Goal: Navigation & Orientation: Find specific page/section

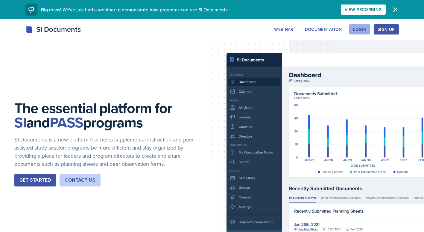
click at [365, 32] on div "Login" at bounding box center [359, 29] width 13 height 5
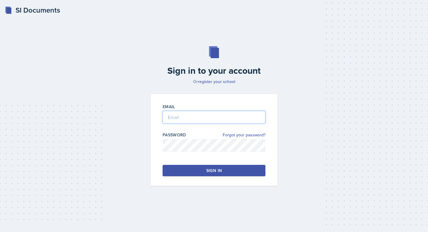
click at [215, 112] on input "email" at bounding box center [214, 117] width 103 height 13
type input "[EMAIL_ADDRESS][DOMAIN_NAME]"
click at [193, 158] on div "Email [EMAIL_ADDRESS][DOMAIN_NAME] Password Forgot your password? Sign in" at bounding box center [214, 140] width 127 height 92
click at [240, 169] on button "Sign in" at bounding box center [214, 170] width 103 height 11
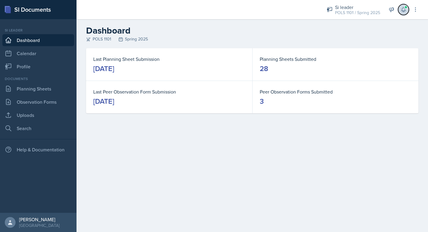
click at [403, 8] on icon at bounding box center [404, 10] width 6 height 6
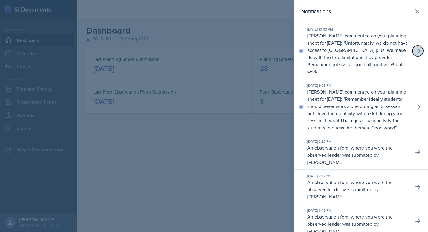
click at [415, 54] on icon at bounding box center [418, 51] width 6 height 6
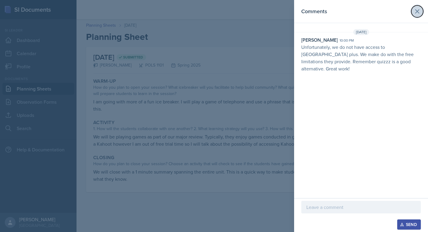
click at [416, 14] on icon at bounding box center [417, 11] width 7 height 7
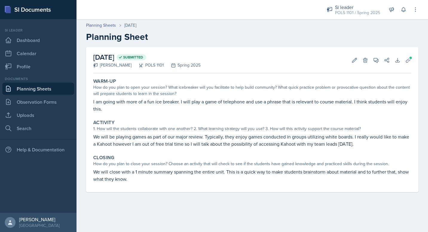
click at [353, 24] on div "Planning Sheets [DATE]" at bounding box center [252, 25] width 333 height 6
drag, startPoint x: 296, startPoint y: 16, endPoint x: -1, endPoint y: -11, distance: 298.6
click at [0, 0] on html "SI Documents Si leader Dashboard Calendar Profile Documents Planning Sheets Obs…" at bounding box center [214, 116] width 428 height 232
drag, startPoint x: -1, startPoint y: -11, endPoint x: 61, endPoint y: 34, distance: 76.8
click at [61, 34] on link "Dashboard" at bounding box center [38, 40] width 72 height 12
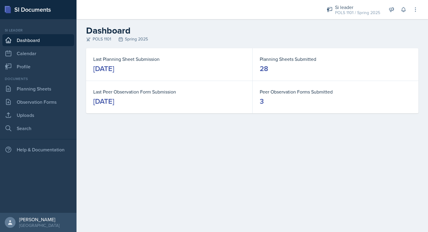
click at [55, 39] on link "Dashboard" at bounding box center [38, 40] width 72 height 12
click at [103, 2] on div at bounding box center [196, 9] width 230 height 19
click at [415, 14] on button at bounding box center [415, 9] width 11 height 11
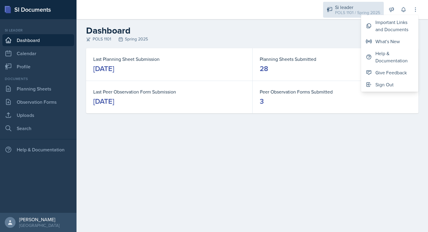
click at [369, 5] on div "Si leader" at bounding box center [357, 7] width 45 height 7
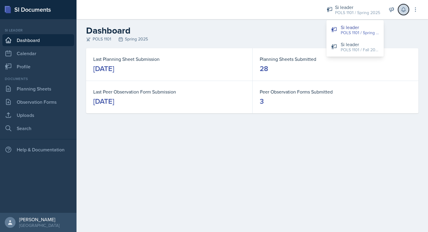
click at [405, 10] on icon at bounding box center [404, 10] width 6 height 6
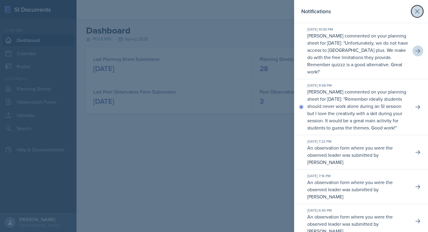
click at [414, 8] on icon at bounding box center [417, 11] width 7 height 7
